Goal: Find contact information: Find contact information

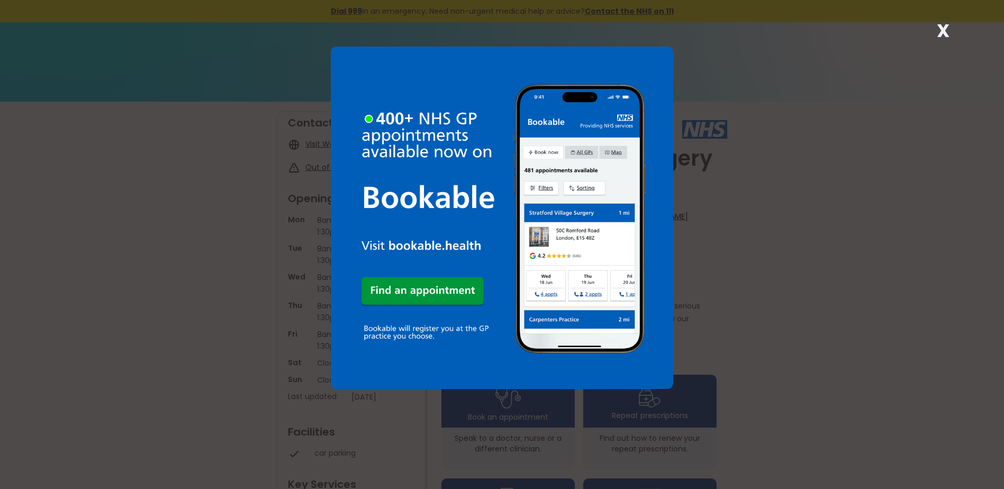
click at [743, 240] on div "X" at bounding box center [502, 244] width 1004 height 489
click at [663, 57] on img at bounding box center [502, 218] width 343 height 343
click at [940, 26] on strong "X" at bounding box center [943, 30] width 13 height 25
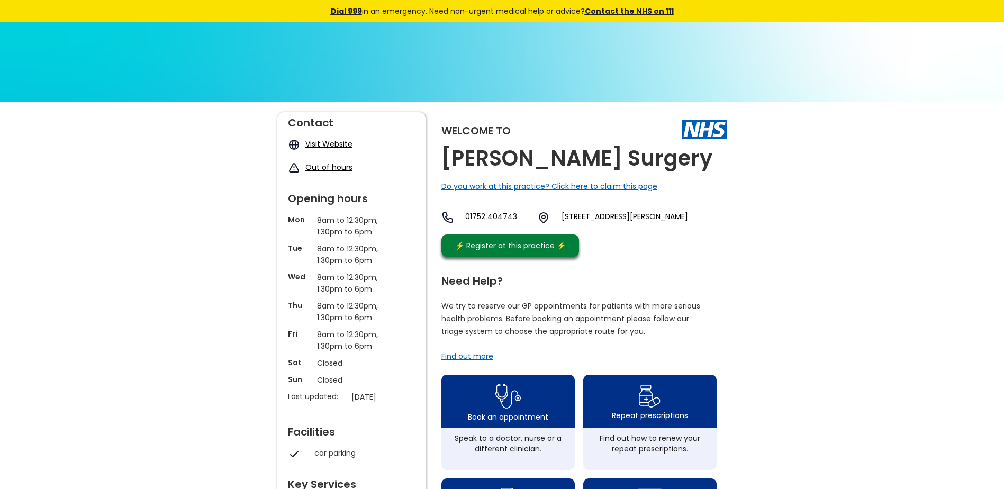
drag, startPoint x: 651, startPoint y: 220, endPoint x: 614, endPoint y: 289, distance: 78.4
click at [614, 286] on div "Need Help?" at bounding box center [579, 279] width 275 height 16
drag, startPoint x: 730, startPoint y: 238, endPoint x: 577, endPoint y: 213, distance: 154.9
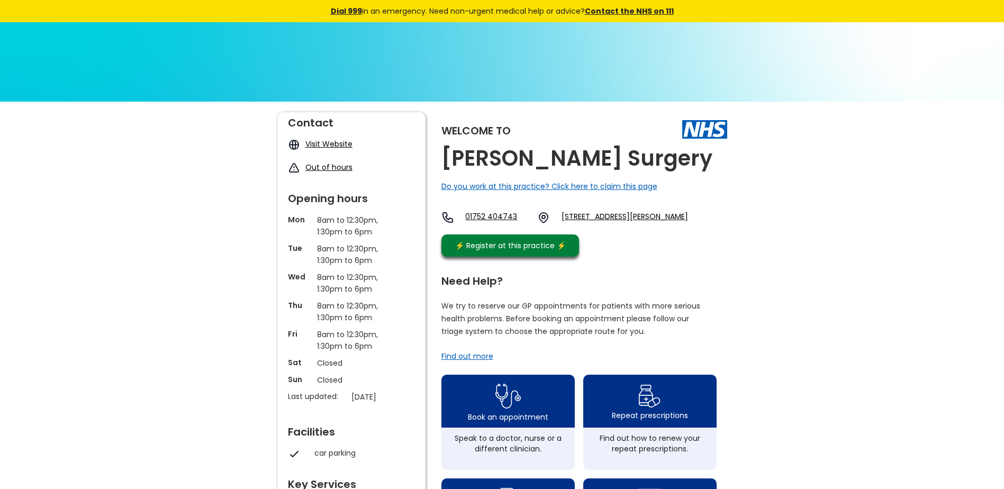
drag, startPoint x: 577, startPoint y: 213, endPoint x: 591, endPoint y: 219, distance: 15.2
copy link "[STREET_ADDRESS][PERSON_NAME]"
